Goal: Task Accomplishment & Management: Manage account settings

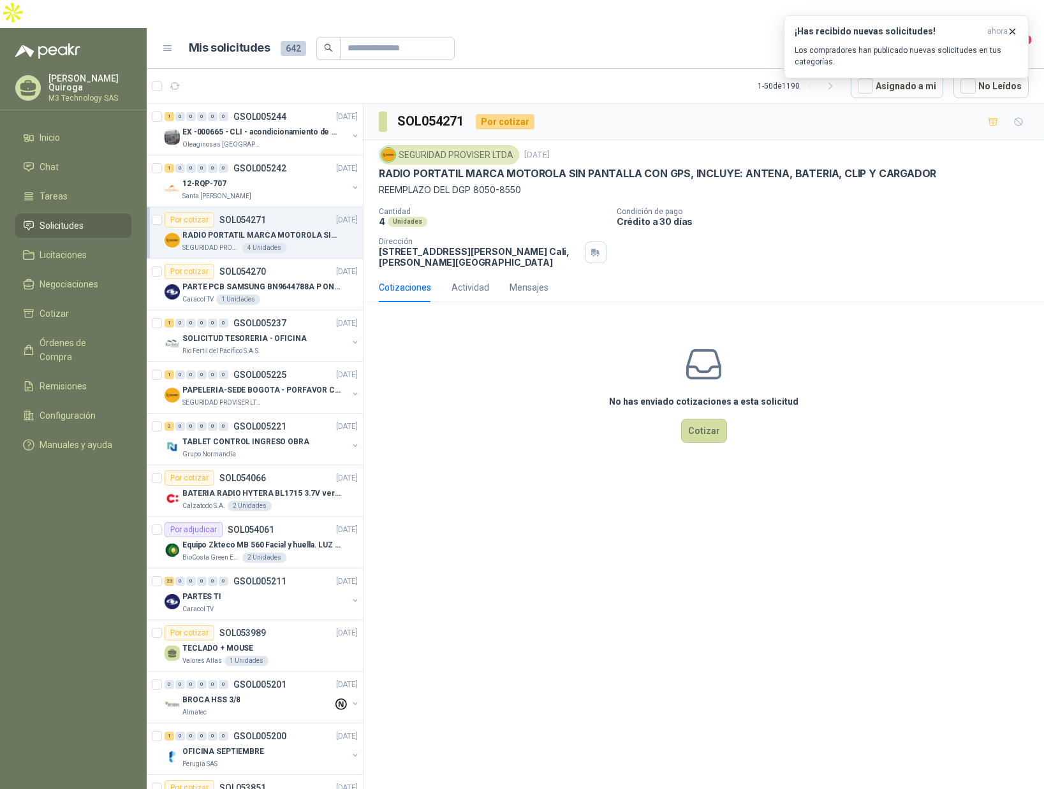
click at [63, 219] on span "Solicitudes" at bounding box center [62, 226] width 44 height 14
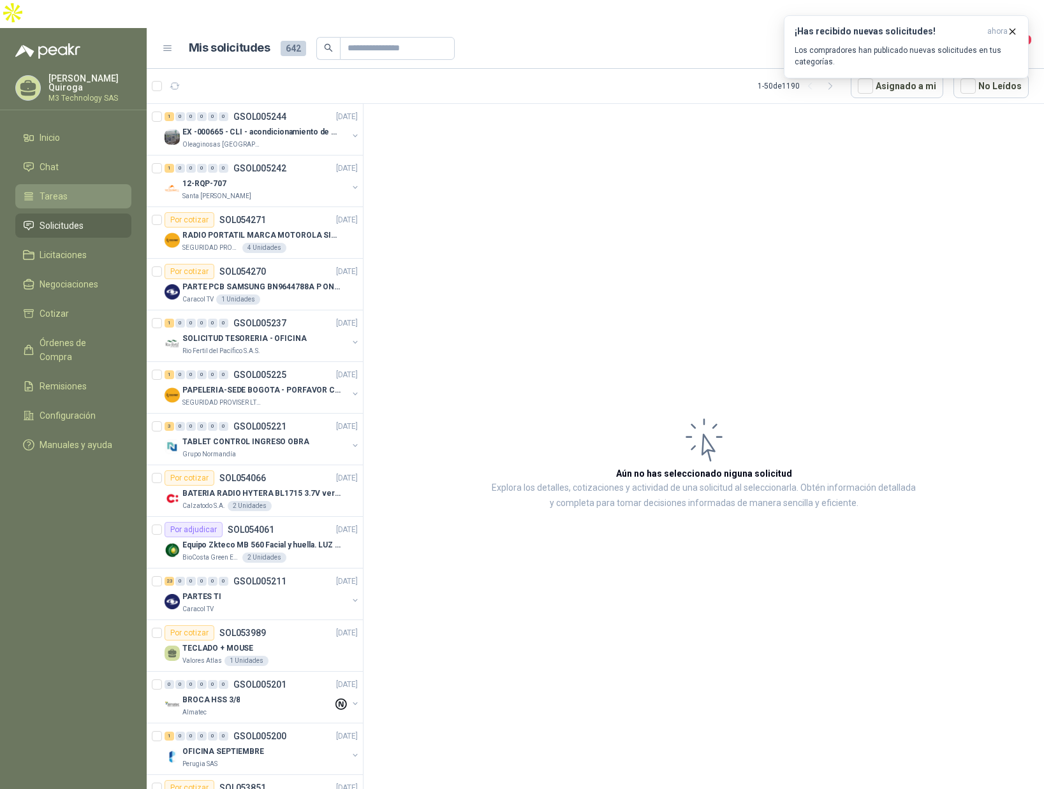
click at [66, 189] on li "Tareas" at bounding box center [73, 196] width 101 height 14
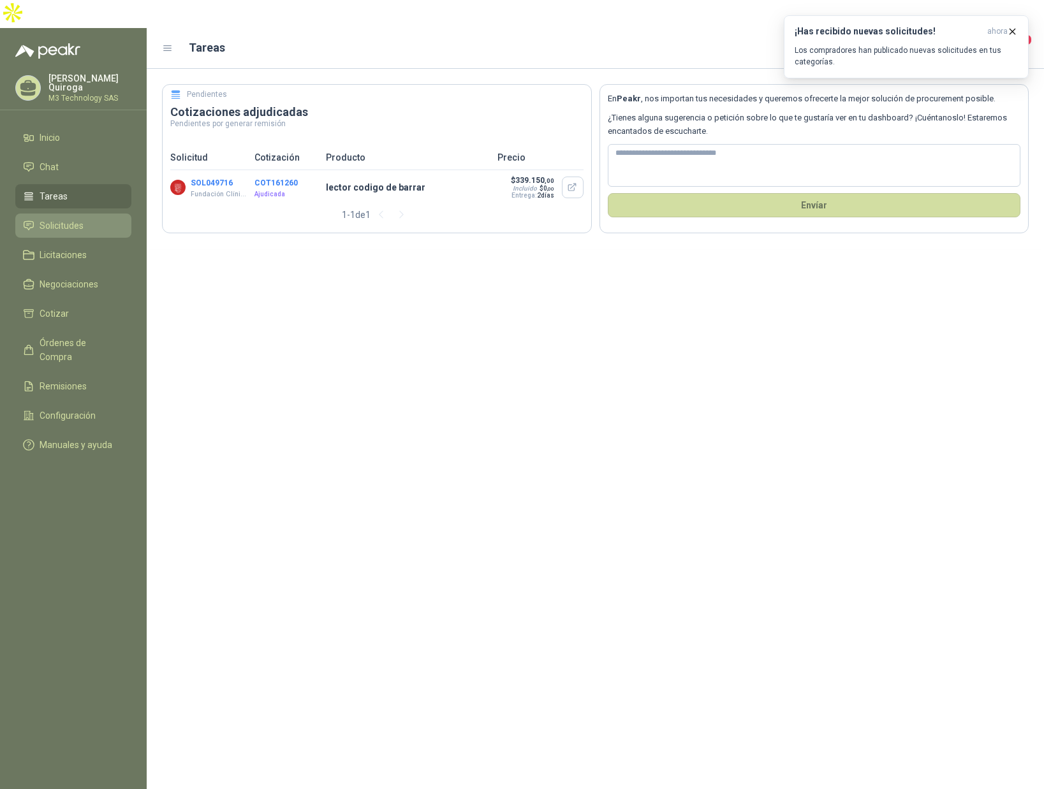
click at [65, 219] on span "Solicitudes" at bounding box center [62, 226] width 44 height 14
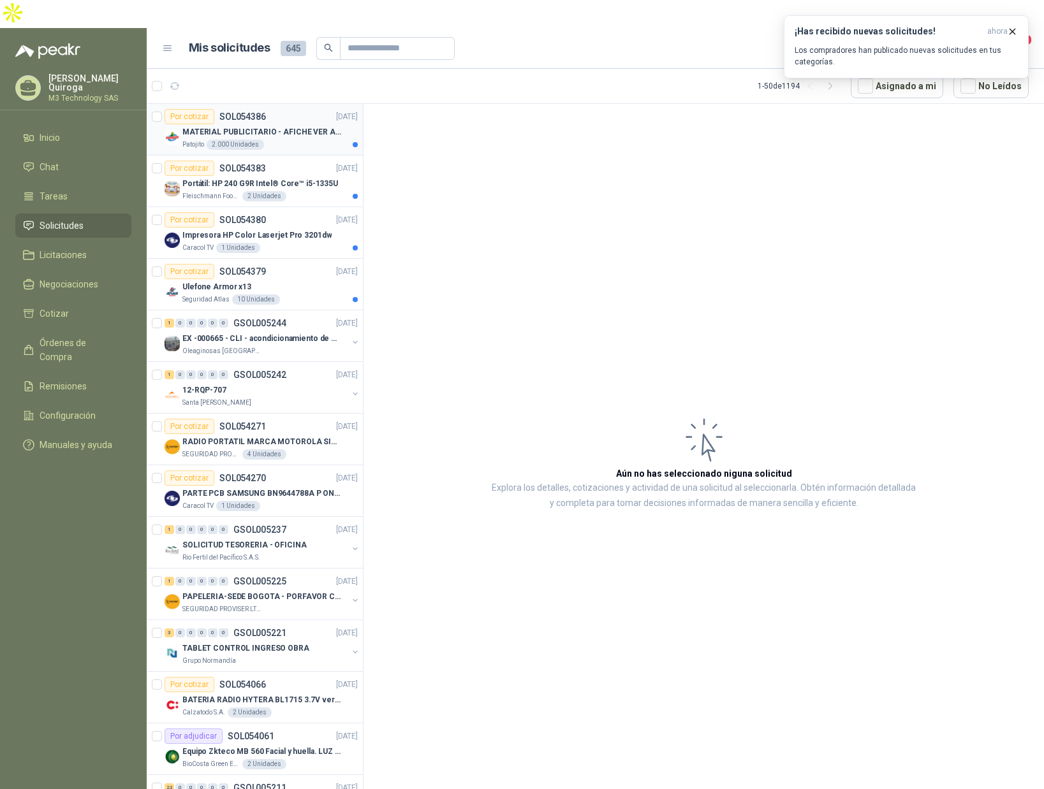
click at [316, 126] on article "Por cotizar SOL054386 [DATE] MATERIAL PUBLICITARIO - AFICHE VER ADJUNTO Patojit…" at bounding box center [255, 130] width 216 height 52
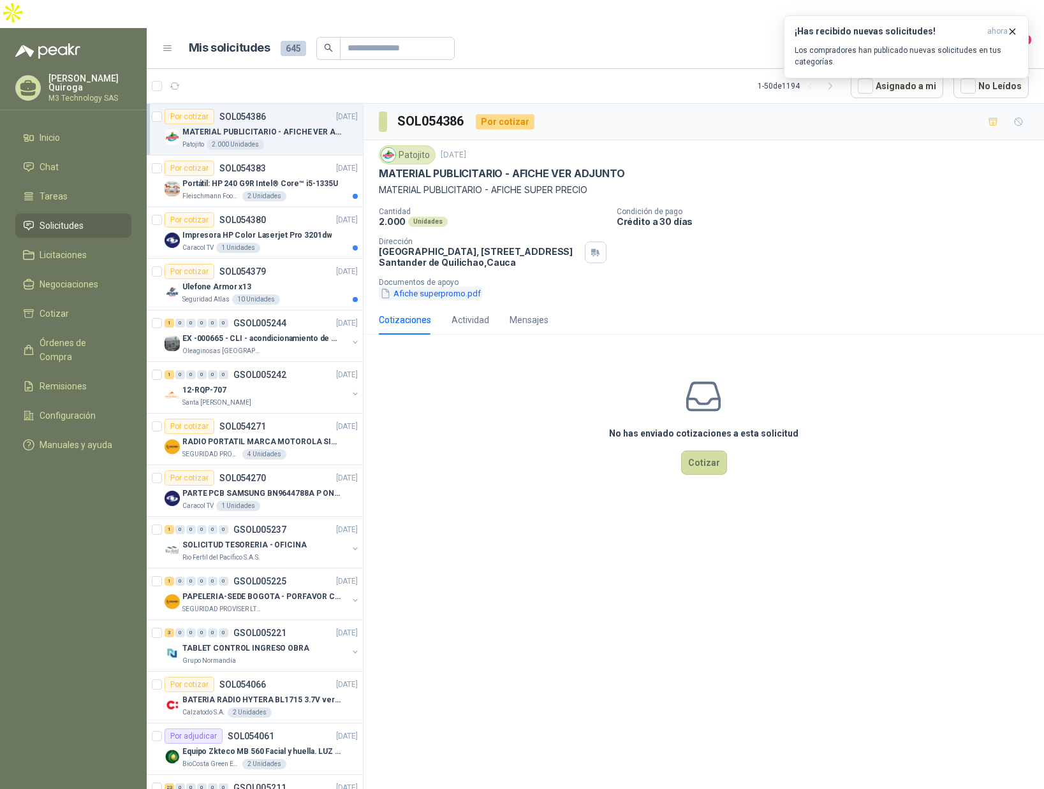
click at [420, 287] on button "Afiche superpromo.pdf" at bounding box center [430, 293] width 103 height 13
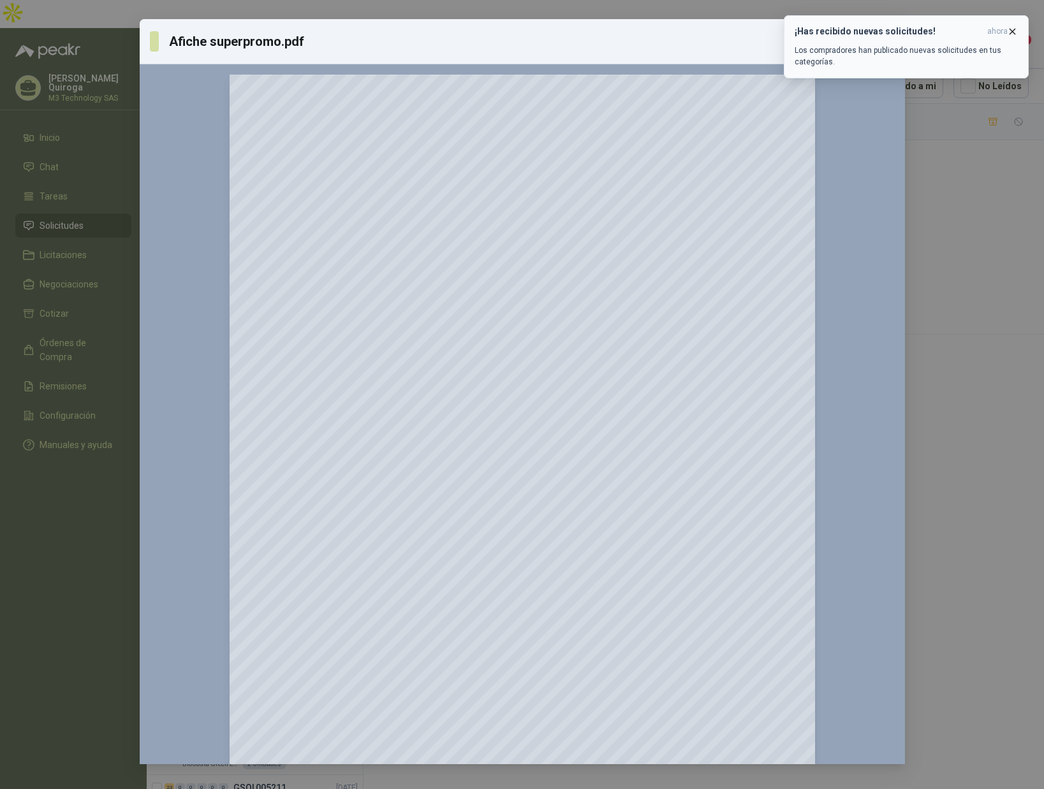
click at [1011, 30] on icon "button" at bounding box center [1012, 31] width 11 height 11
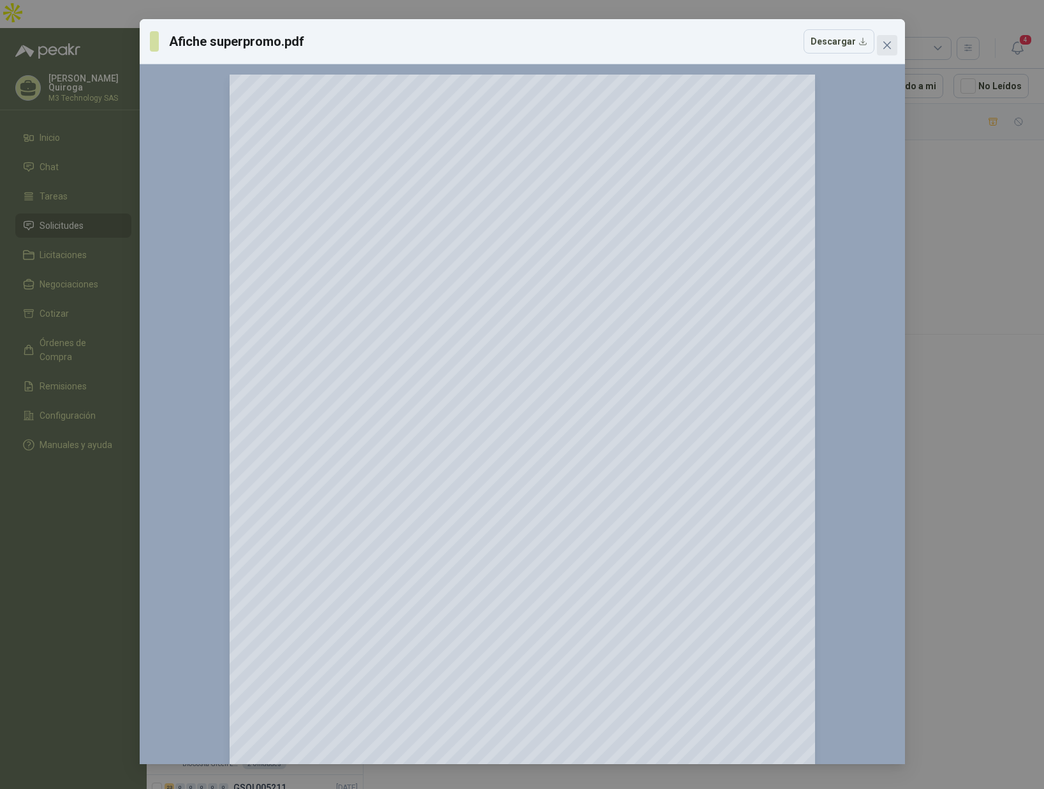
click at [886, 43] on icon "close" at bounding box center [887, 45] width 10 height 10
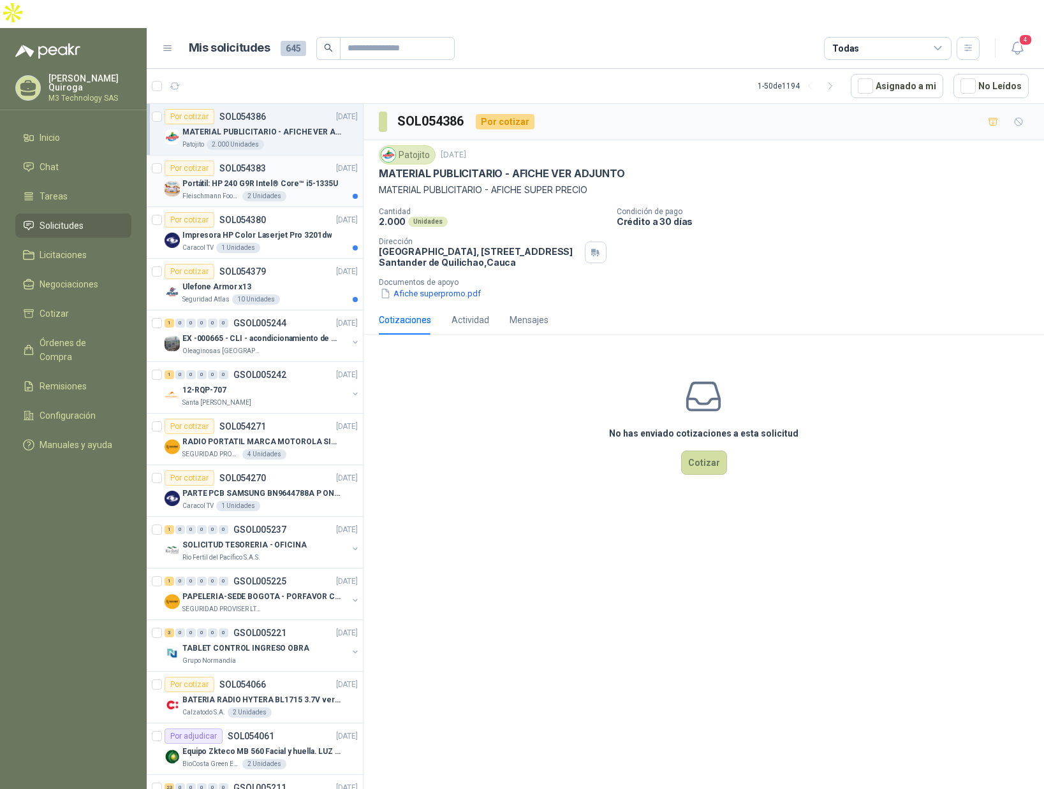
click at [286, 161] on div "Por cotizar SOL054383 [DATE]" at bounding box center [261, 168] width 193 height 15
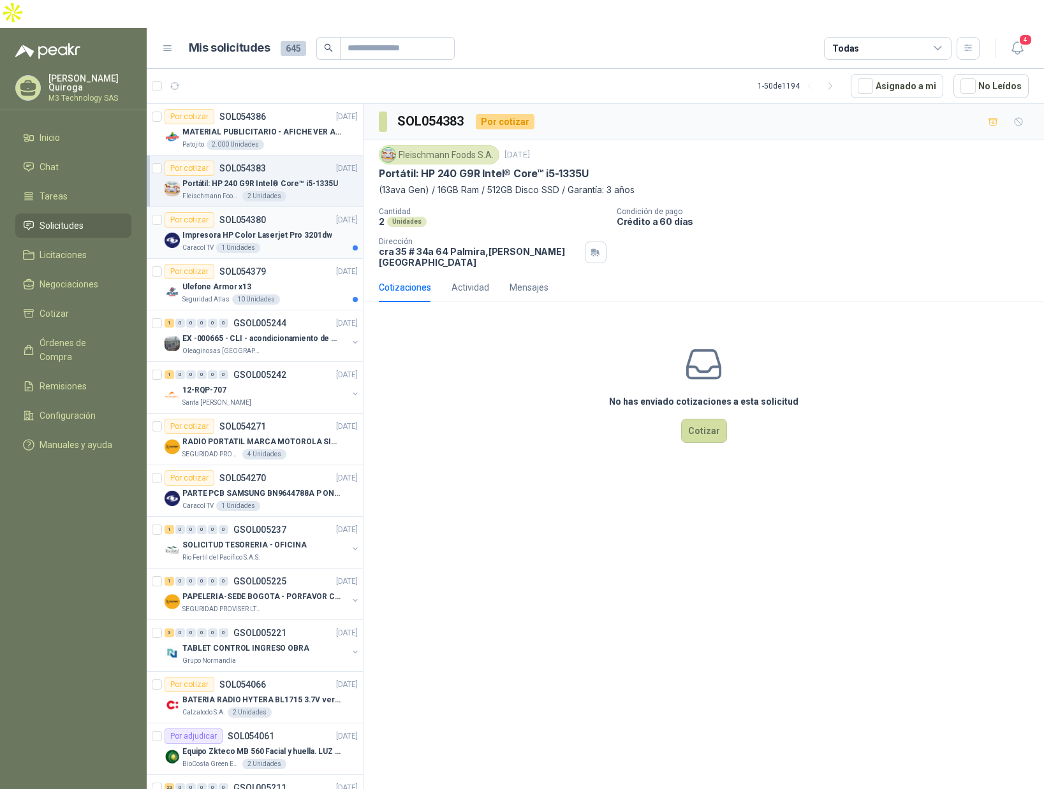
click at [304, 243] on div "Caracol TV 1 Unidades" at bounding box center [269, 248] width 175 height 10
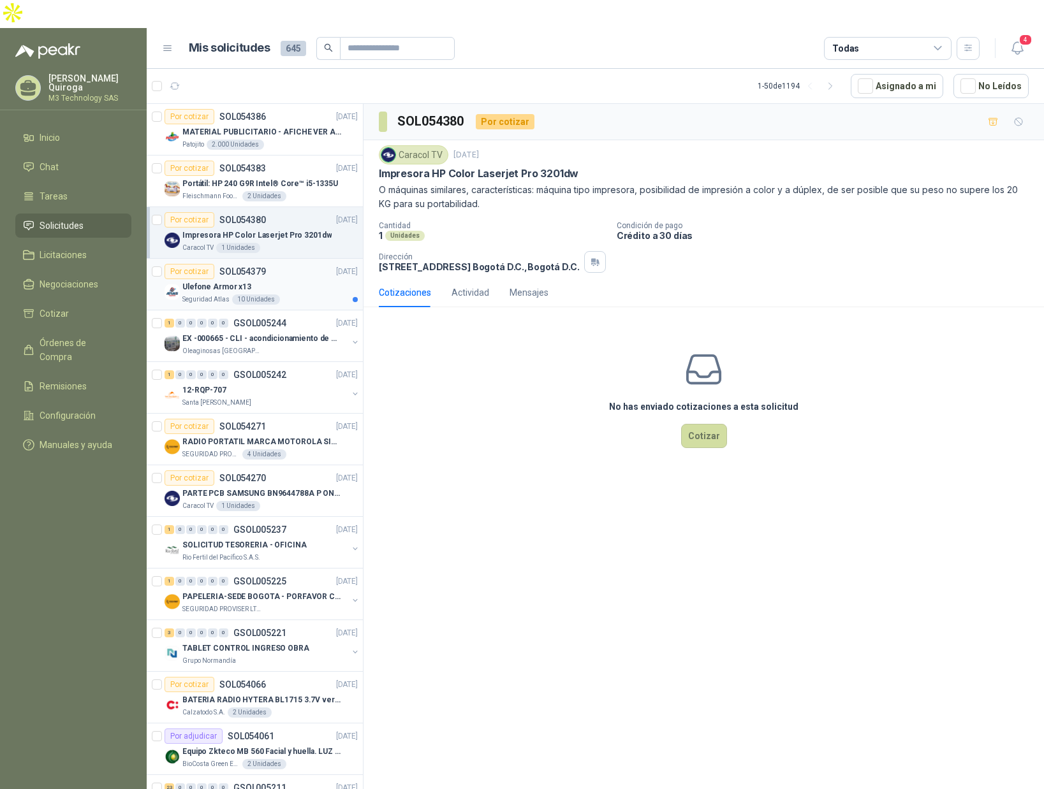
click at [323, 279] on div "Ulefone Armor x13" at bounding box center [269, 286] width 175 height 15
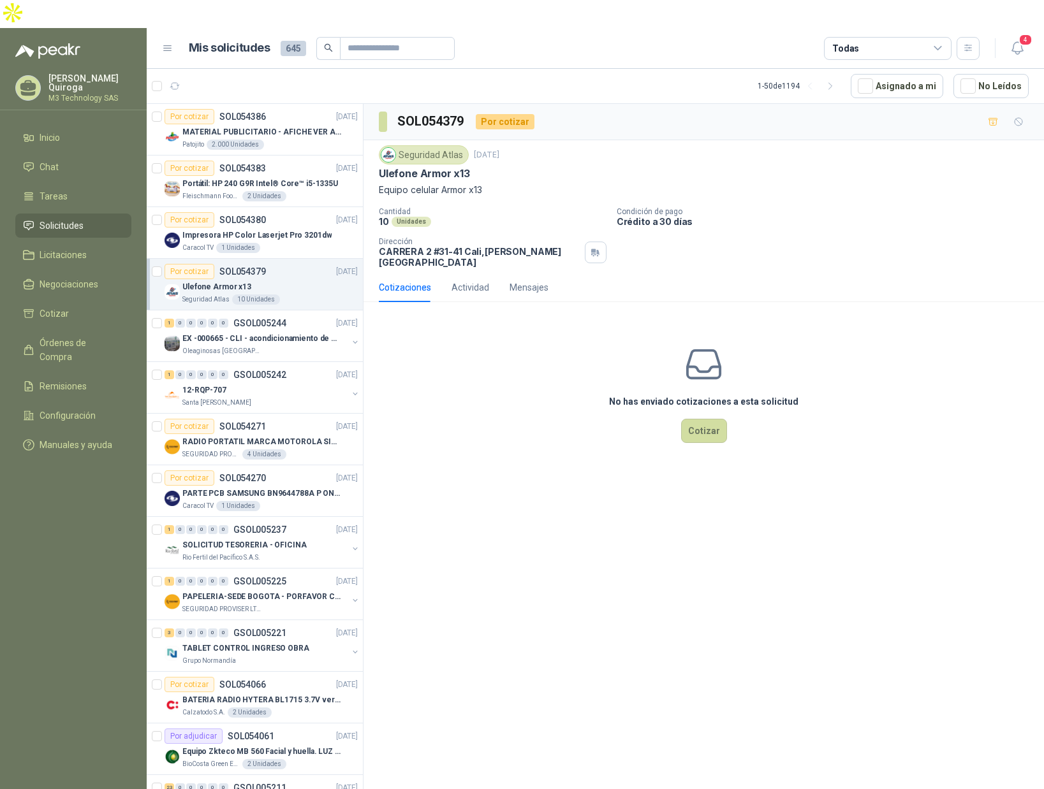
click at [380, 143] on div "Seguridad Atlas [DATE] Ulefone Armor x13 Equipo celular Armor x13 Cantidad 10 U…" at bounding box center [703, 206] width 680 height 133
drag, startPoint x: 382, startPoint y: 143, endPoint x: 488, endPoint y: 142, distance: 106.5
click at [488, 167] on div "Ulefone Armor x13" at bounding box center [704, 173] width 650 height 13
copy p "Ulefone Armor x13"
click at [521, 416] on div "No has enviado cotizaciones a esta solicitud Cotizar" at bounding box center [703, 393] width 680 height 163
